Goal: Navigation & Orientation: Find specific page/section

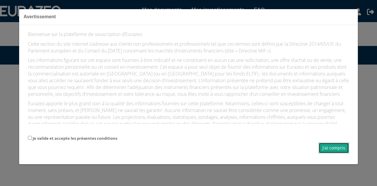
click at [338, 150] on button "J'ai compris" at bounding box center [334, 148] width 30 height 11
click at [336, 147] on button "J'ai compris" at bounding box center [334, 148] width 30 height 11
click at [29, 135] on form "Je valide et accepte les présentes conditions J'ai compris" at bounding box center [188, 144] width 321 height 19
click at [30, 138] on input "Je valide et accepte les présentes conditions" at bounding box center [30, 138] width 4 height 4
checkbox input "true"
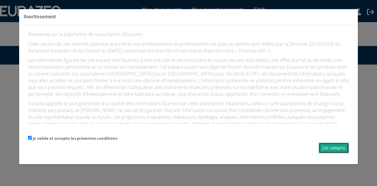
click at [347, 149] on button "J'ai compris" at bounding box center [334, 148] width 30 height 11
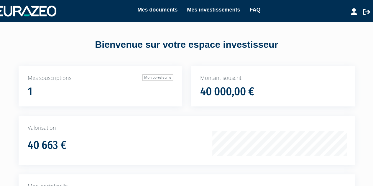
drag, startPoint x: 353, startPoint y: 71, endPoint x: 358, endPoint y: 71, distance: 5.0
click at [353, 71] on div "Montant souscrit 40 000,00 €" at bounding box center [273, 86] width 164 height 41
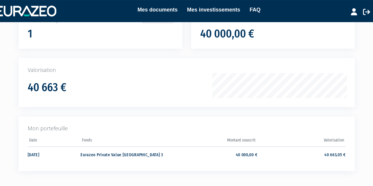
scroll to position [59, 0]
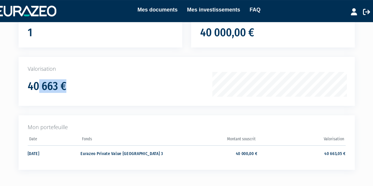
drag, startPoint x: 40, startPoint y: 84, endPoint x: 137, endPoint y: 91, distance: 97.5
click at [100, 86] on div "40 663 €" at bounding box center [123, 84] width 191 height 16
click at [51, 89] on h1 "40 663 €" at bounding box center [47, 86] width 39 height 12
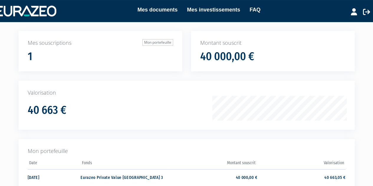
scroll to position [0, 0]
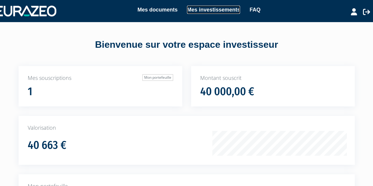
click at [195, 9] on link "Mes investissements" at bounding box center [213, 10] width 53 height 8
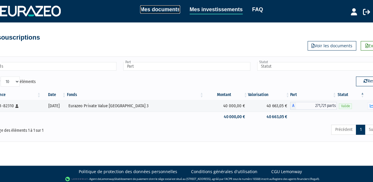
click at [162, 10] on link "Mes documents" at bounding box center [160, 9] width 40 height 8
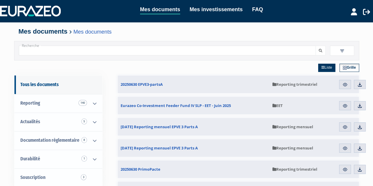
scroll to position [29, 0]
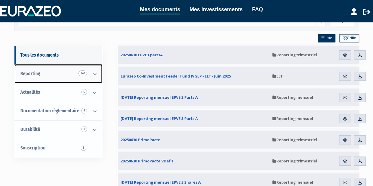
click at [93, 75] on icon at bounding box center [94, 74] width 15 height 18
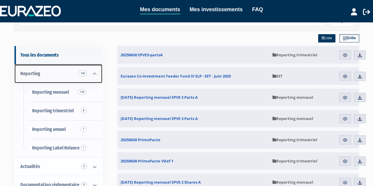
click at [94, 75] on icon at bounding box center [94, 74] width 15 height 18
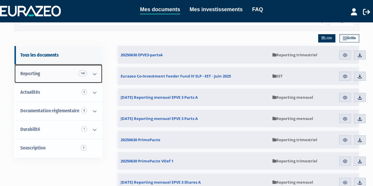
click at [95, 73] on icon at bounding box center [94, 74] width 15 height 18
